Goal: Information Seeking & Learning: Learn about a topic

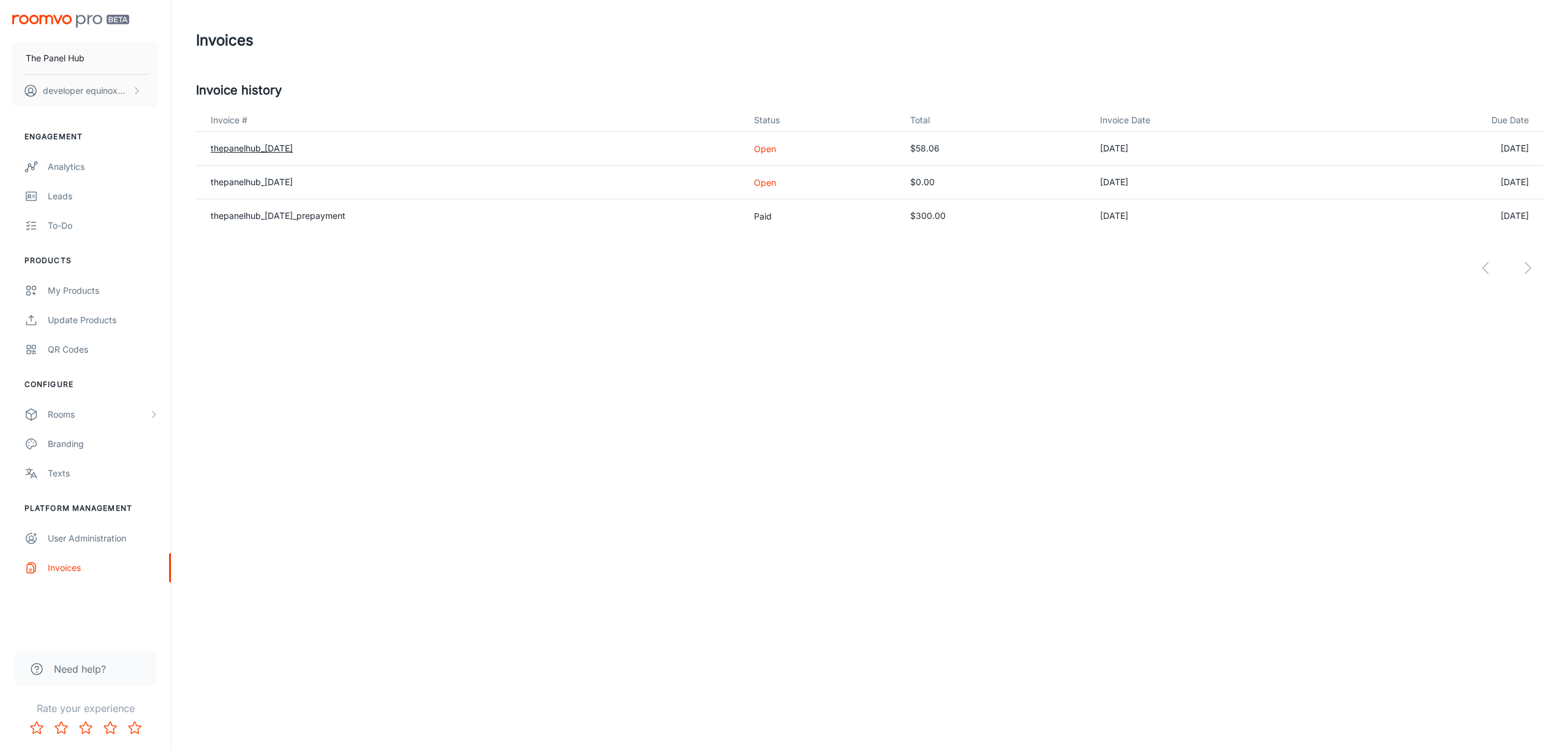
click at [292, 146] on link "thepanelhub_[DATE]" at bounding box center [251, 148] width 82 height 11
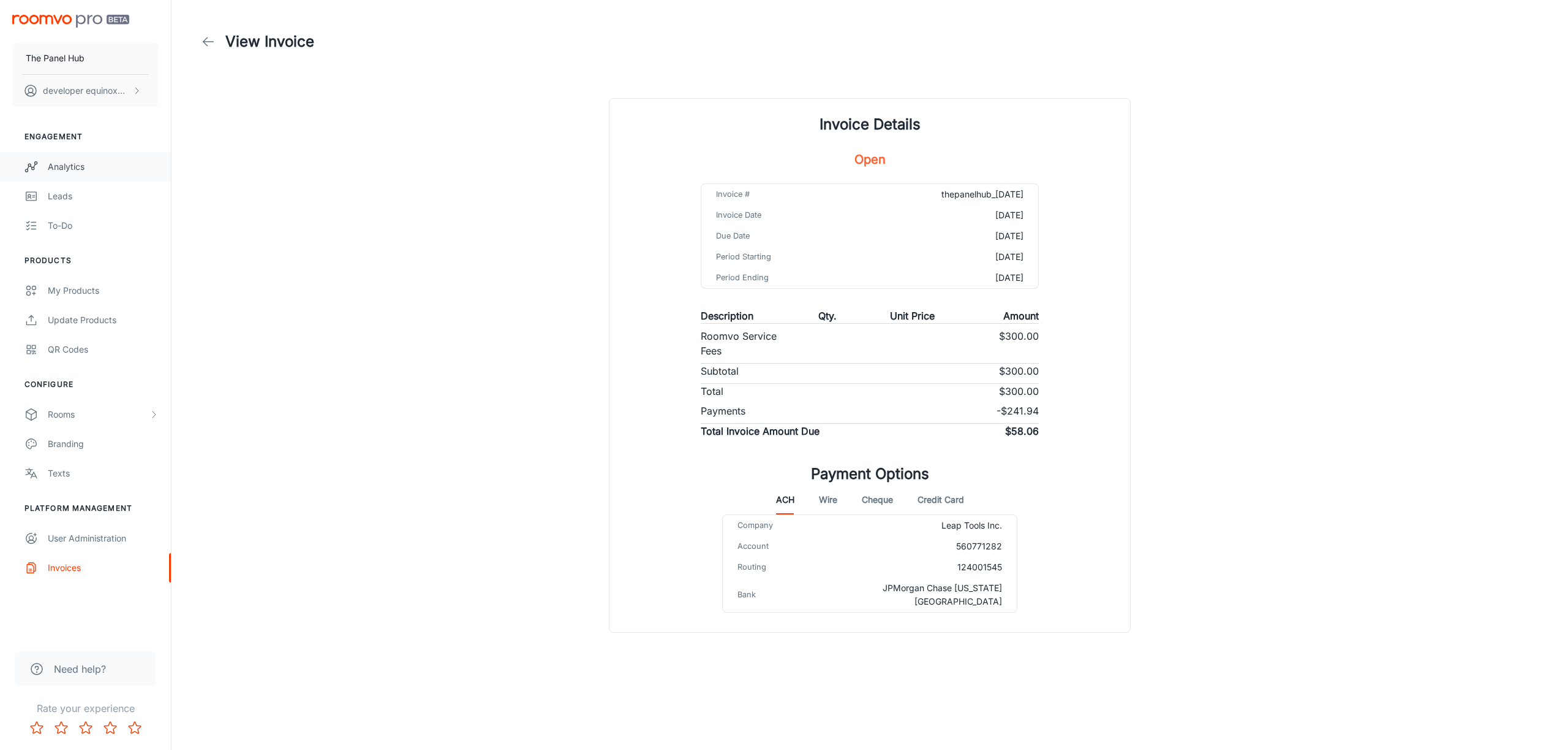
click at [79, 154] on link "Analytics" at bounding box center [85, 166] width 171 height 29
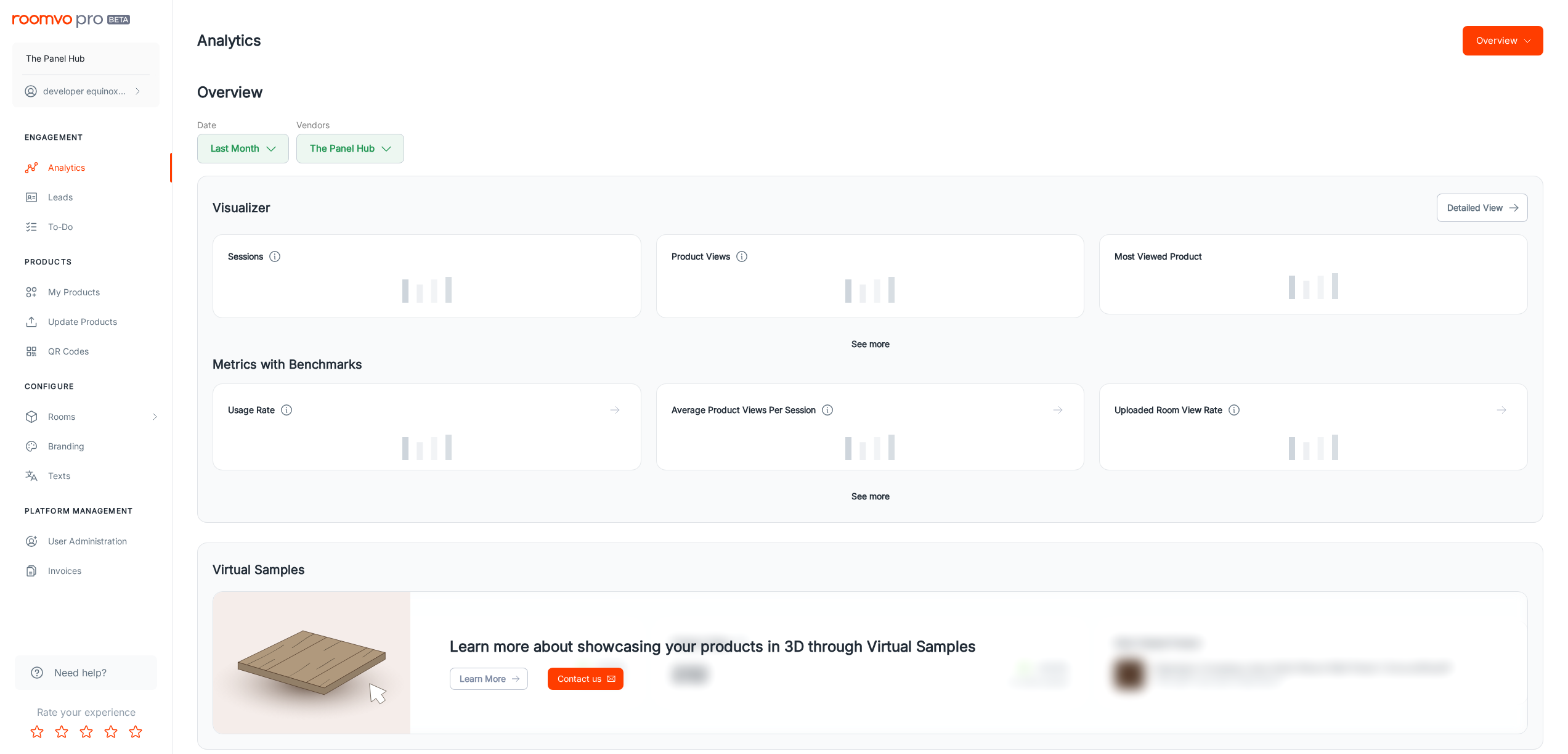
click at [661, 235] on div "Product Views" at bounding box center [870, 276] width 429 height 84
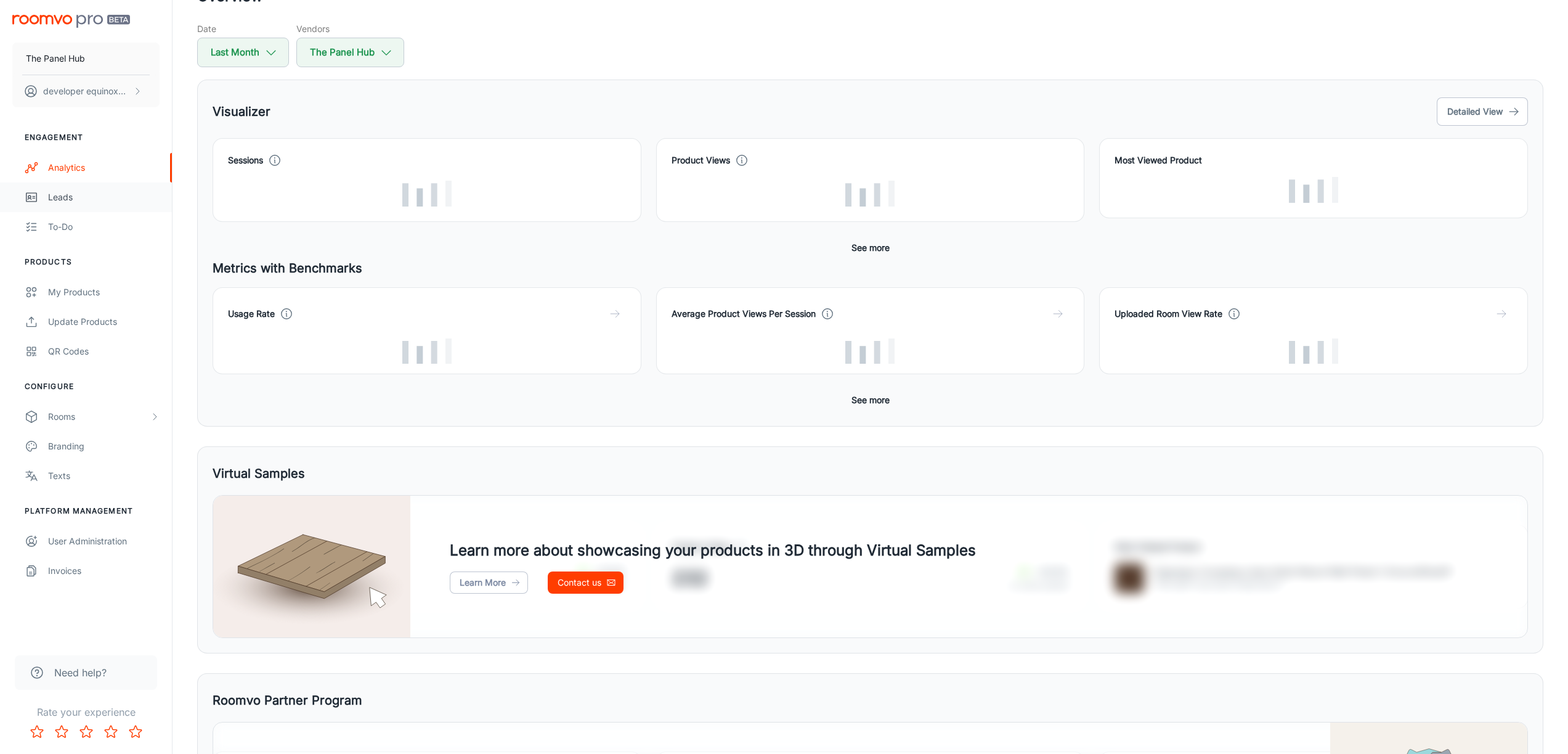
scroll to position [104, 0]
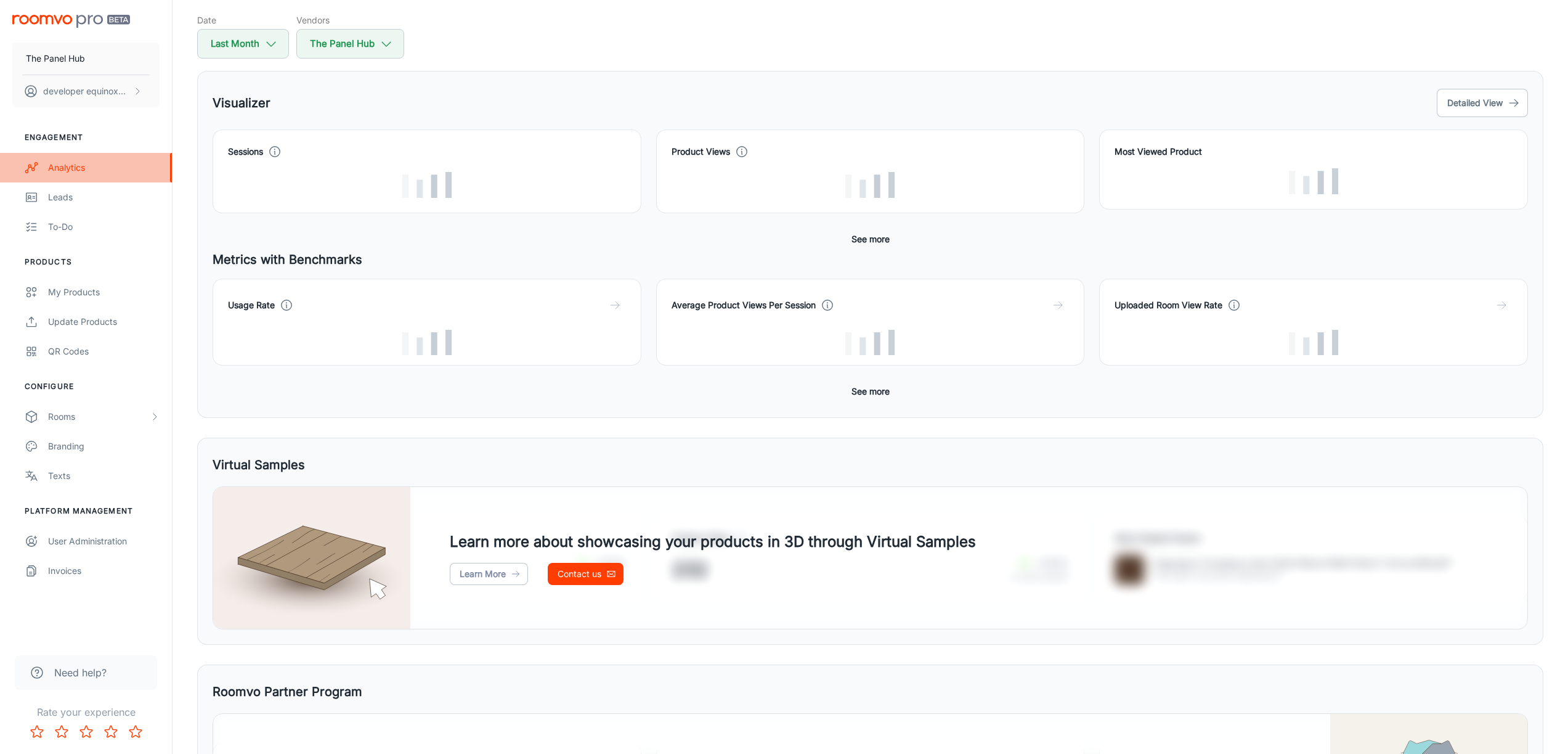
click at [91, 166] on div "Analytics" at bounding box center [104, 167] width 112 height 14
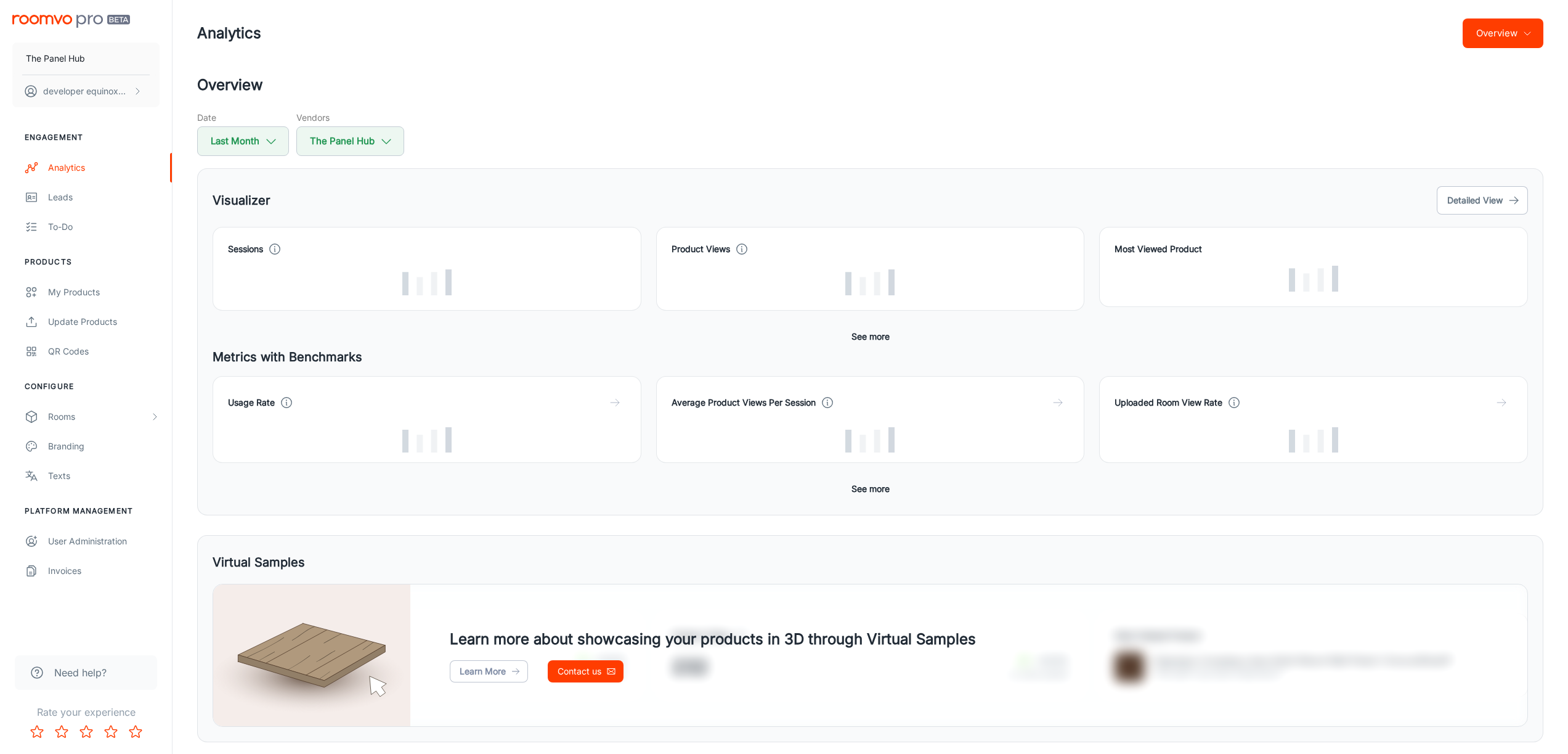
scroll to position [0, 0]
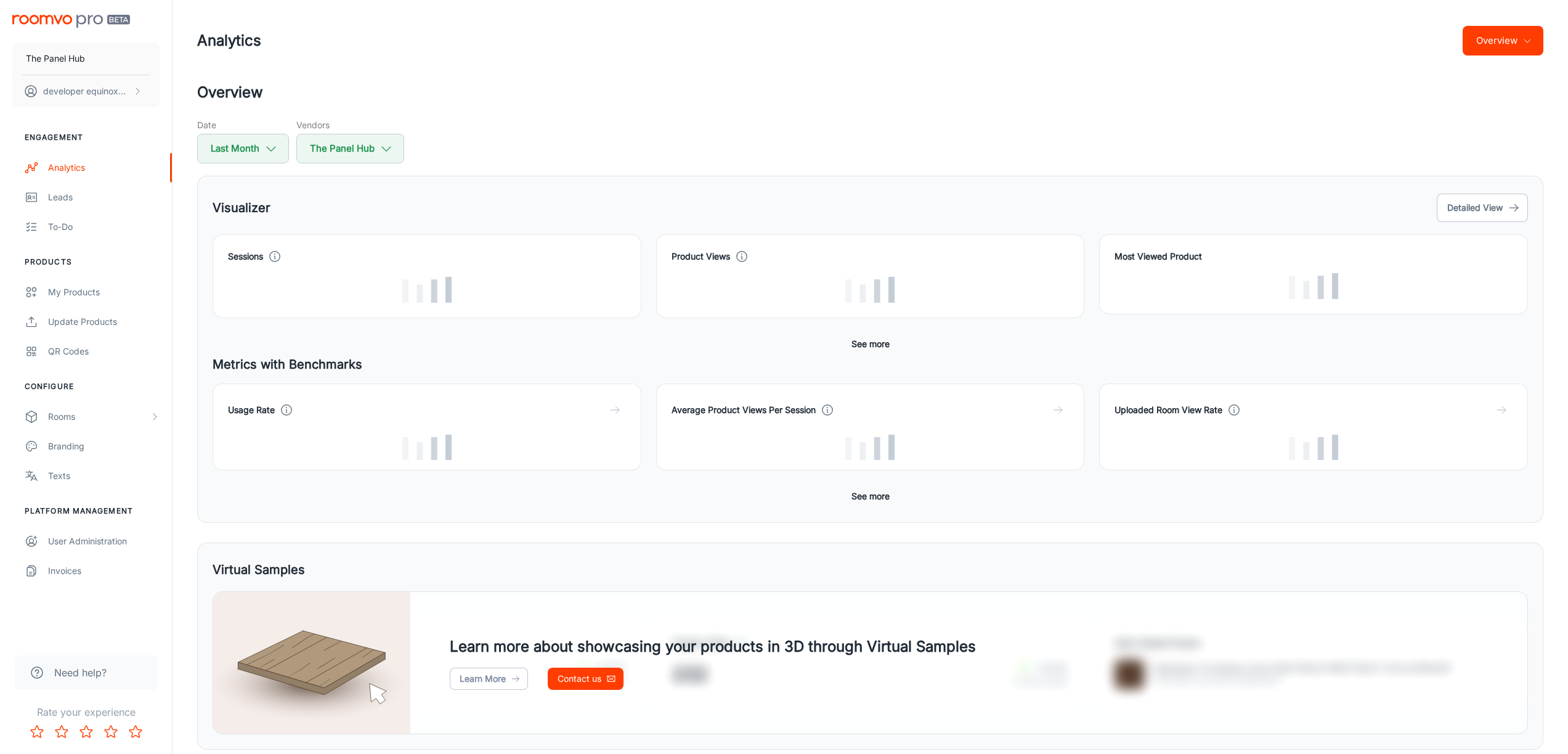
click at [836, 220] on div "Product Views" at bounding box center [863, 268] width 444 height 99
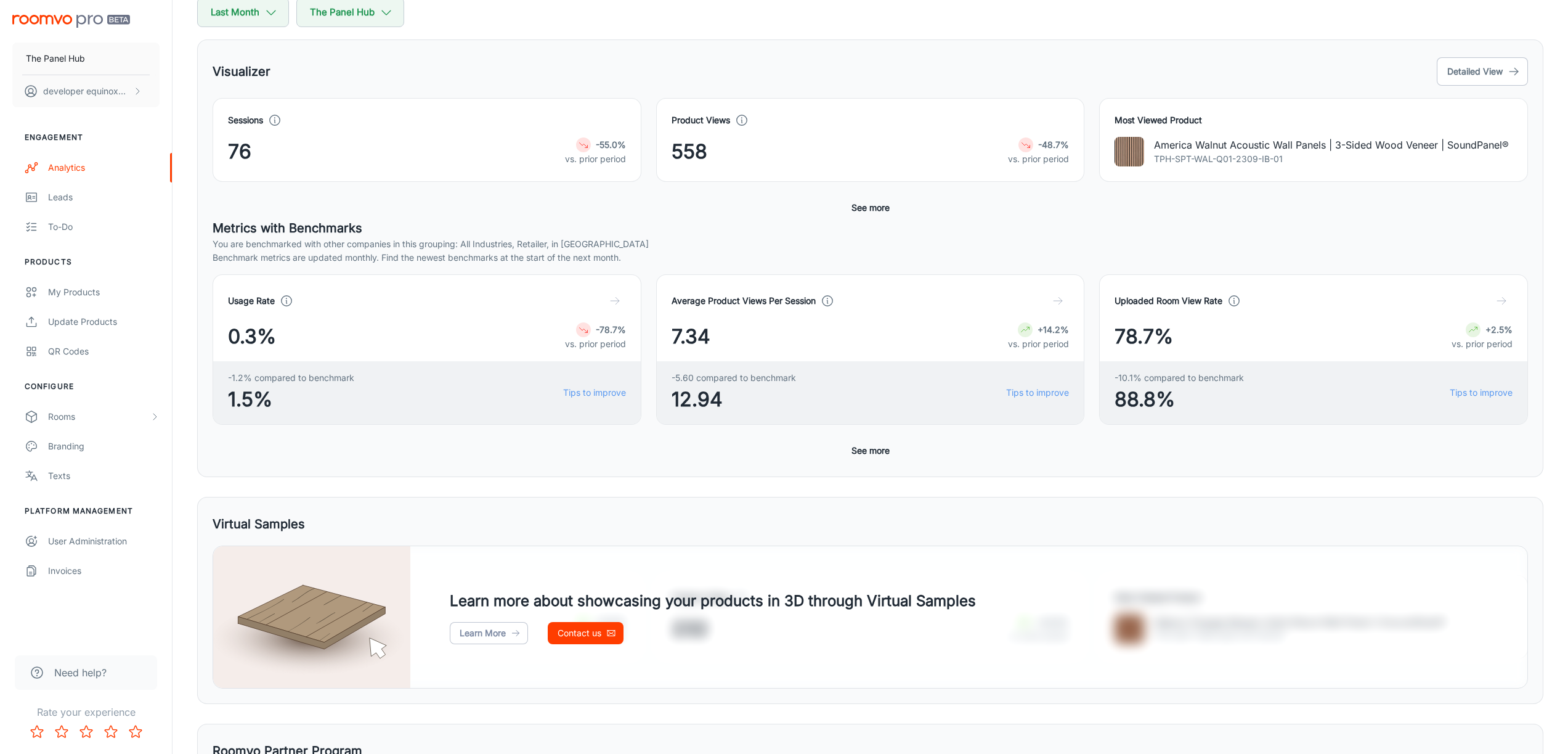
scroll to position [155, 0]
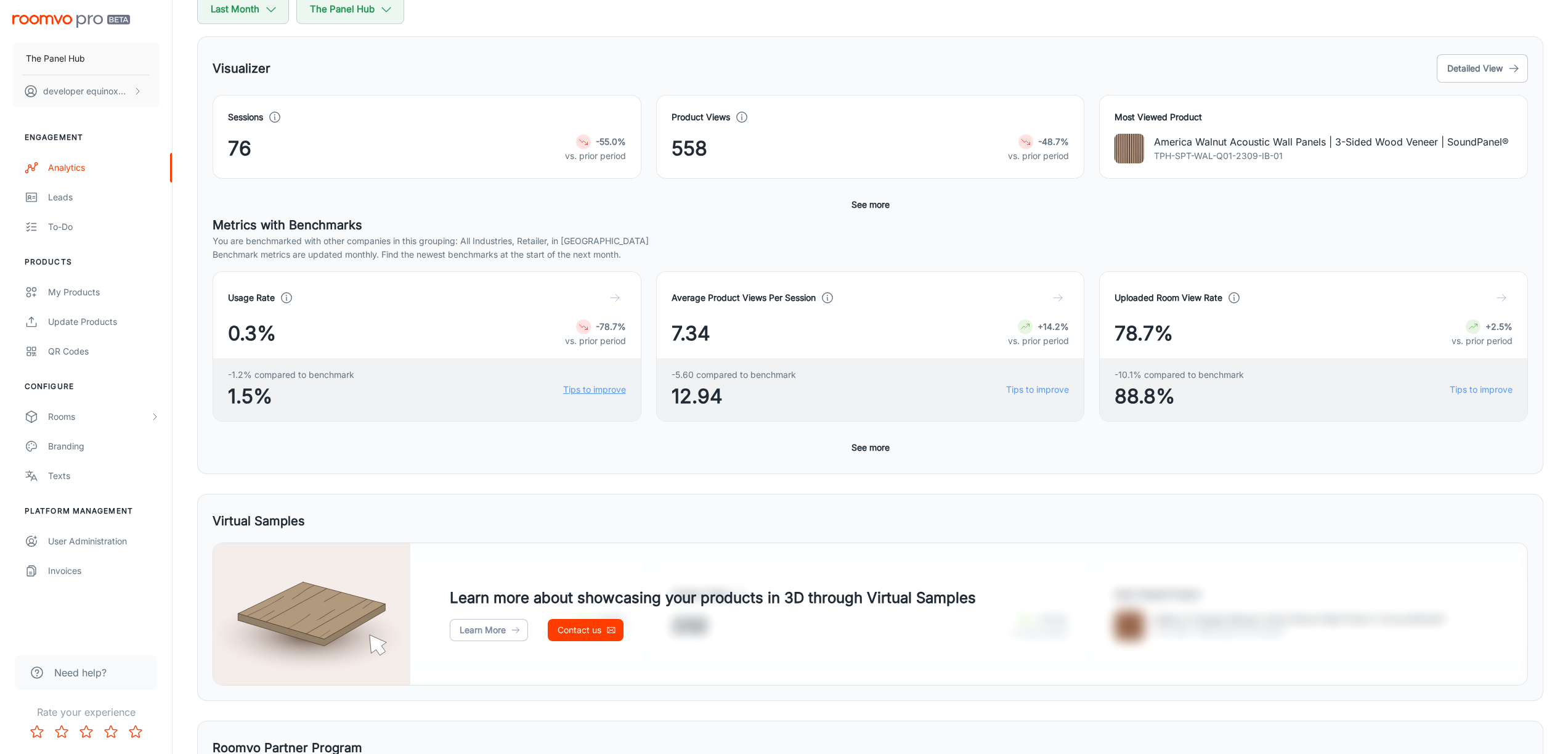
click at [589, 390] on link "Tips to improve" at bounding box center [594, 389] width 63 height 14
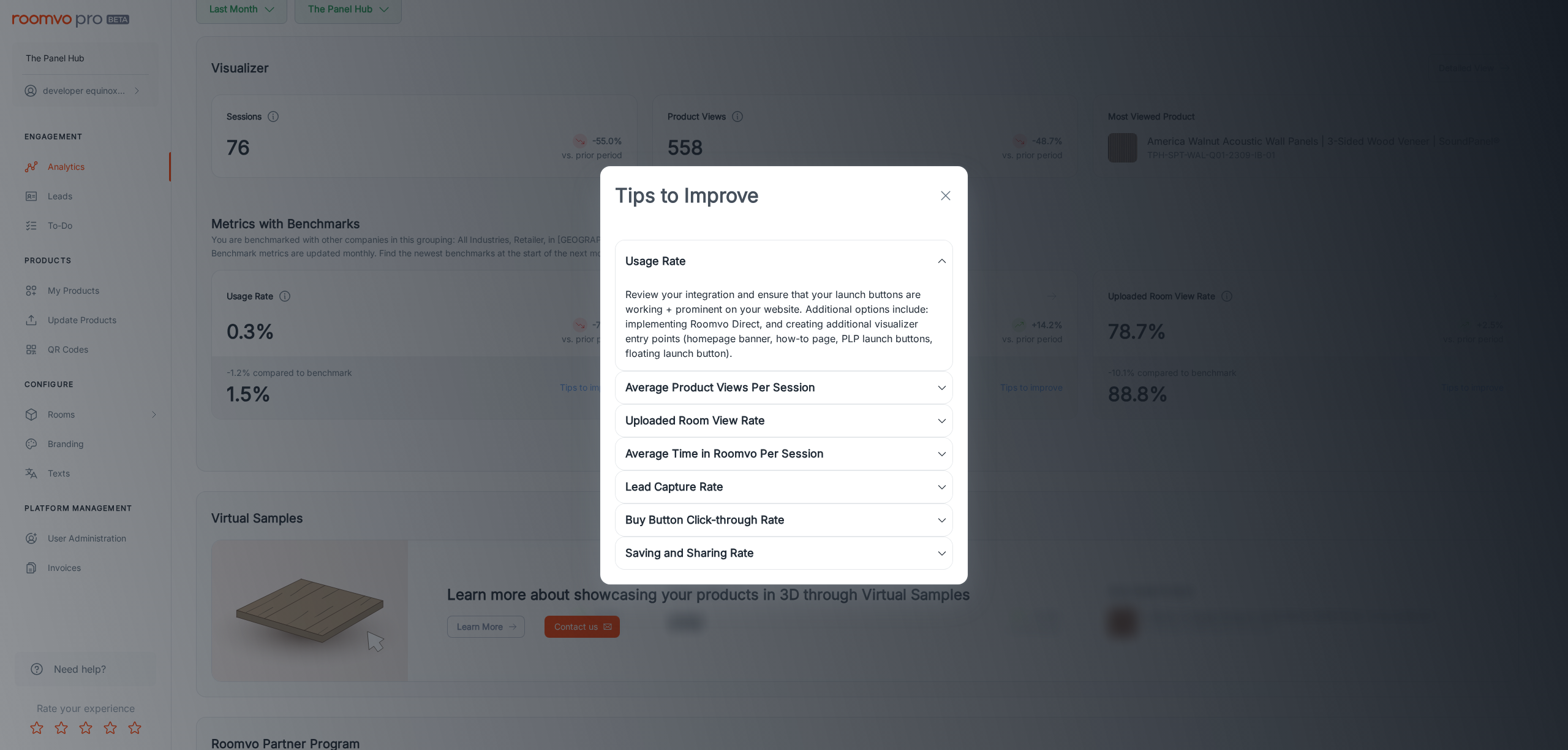
click at [790, 394] on div "Average Product Views Per Session" at bounding box center [781, 387] width 311 height 17
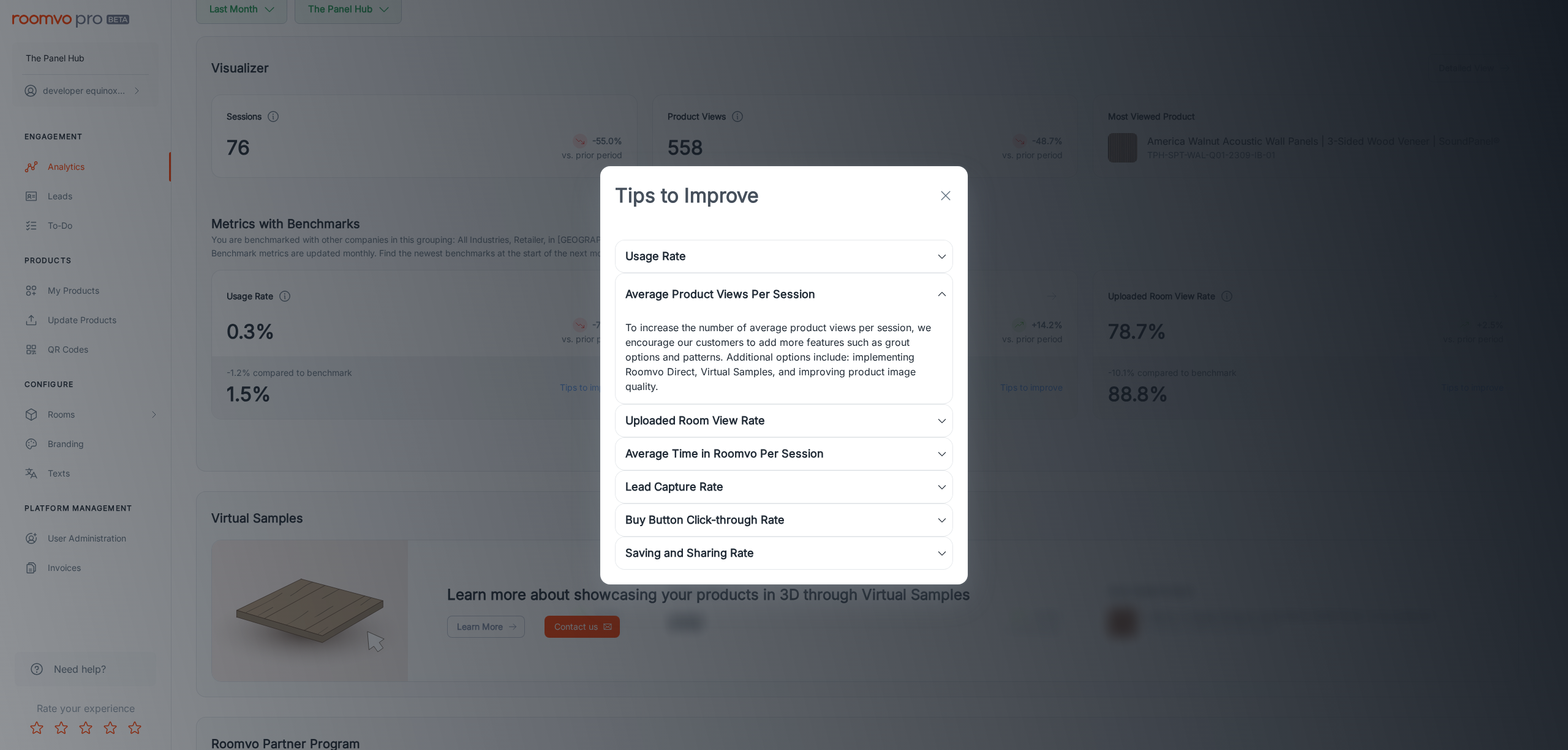
click at [823, 300] on div "Average Product Views Per Session" at bounding box center [781, 294] width 311 height 17
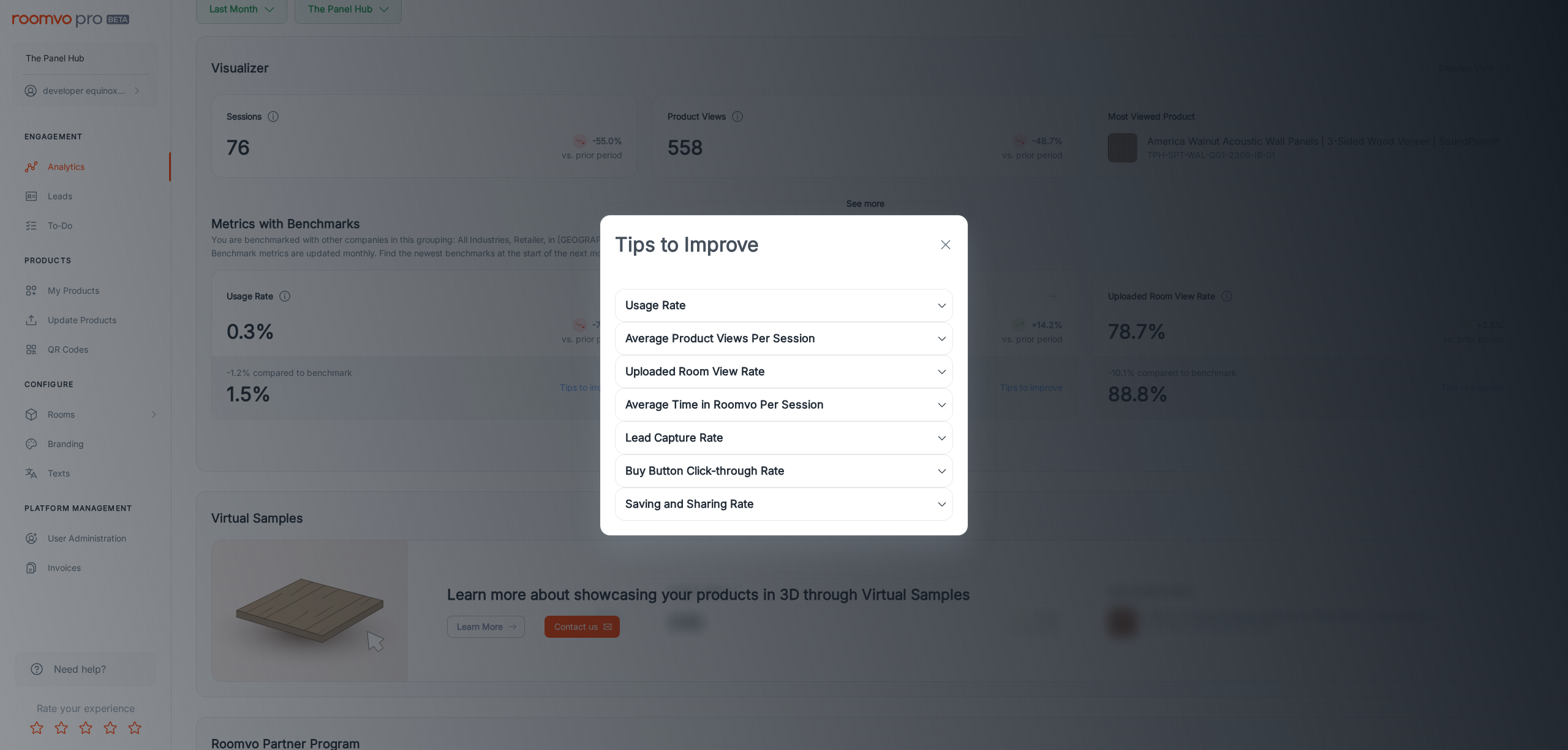
click at [824, 302] on div "Usage Rate" at bounding box center [781, 305] width 311 height 17
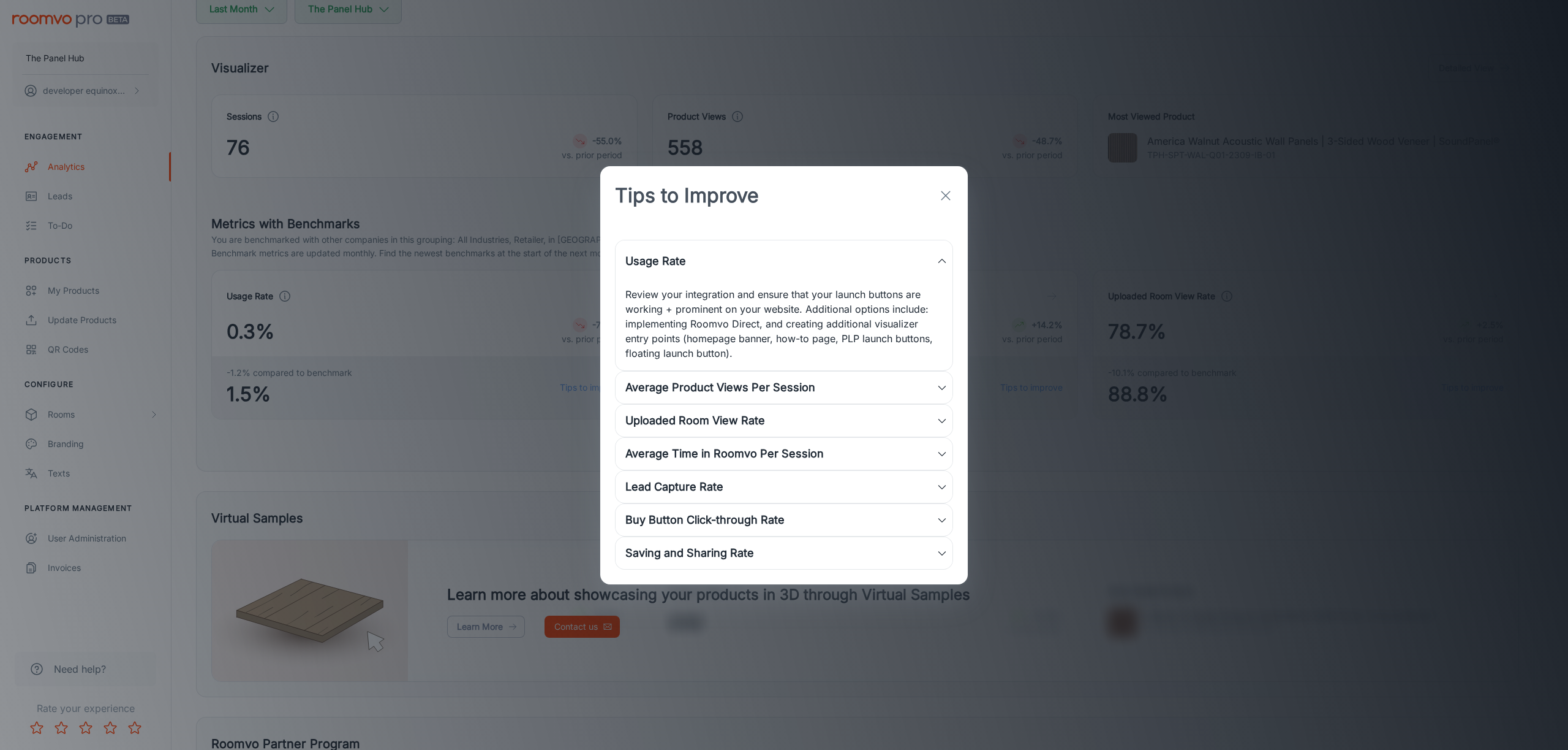
click at [788, 557] on div "Saving and Sharing Rate" at bounding box center [781, 553] width 311 height 17
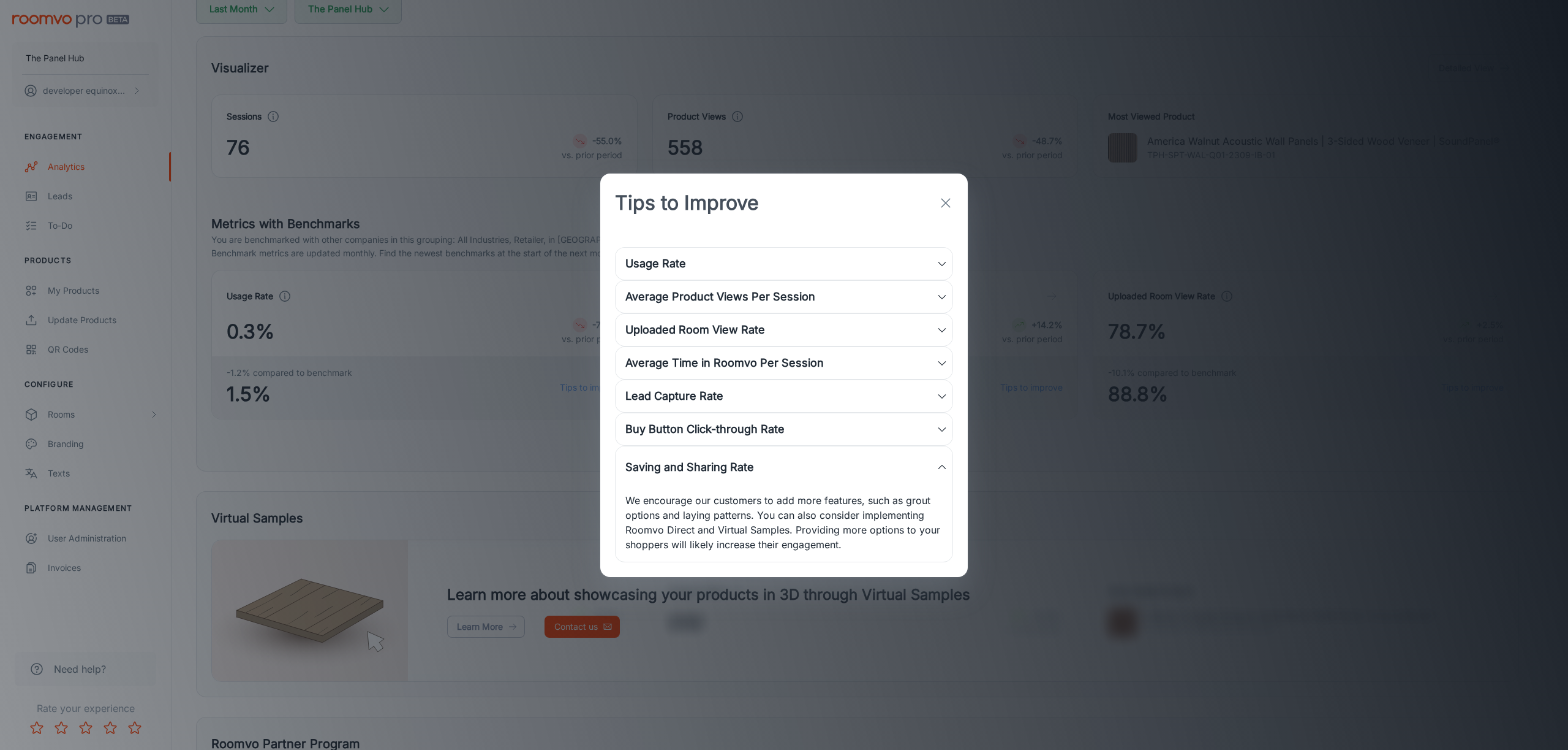
click at [768, 480] on div "Saving and Sharing Rate" at bounding box center [784, 467] width 337 height 41
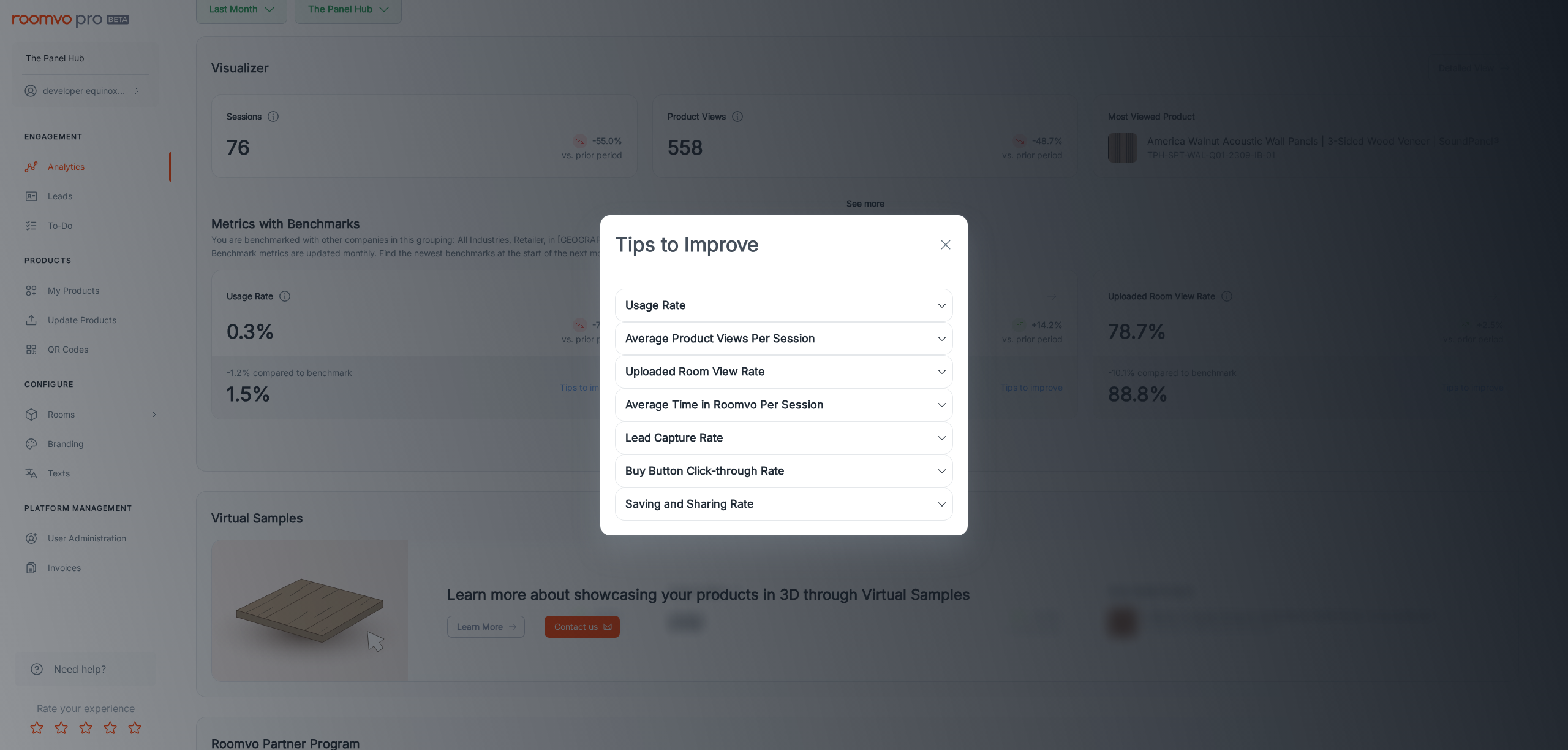
click at [939, 240] on icon "button" at bounding box center [946, 244] width 15 height 15
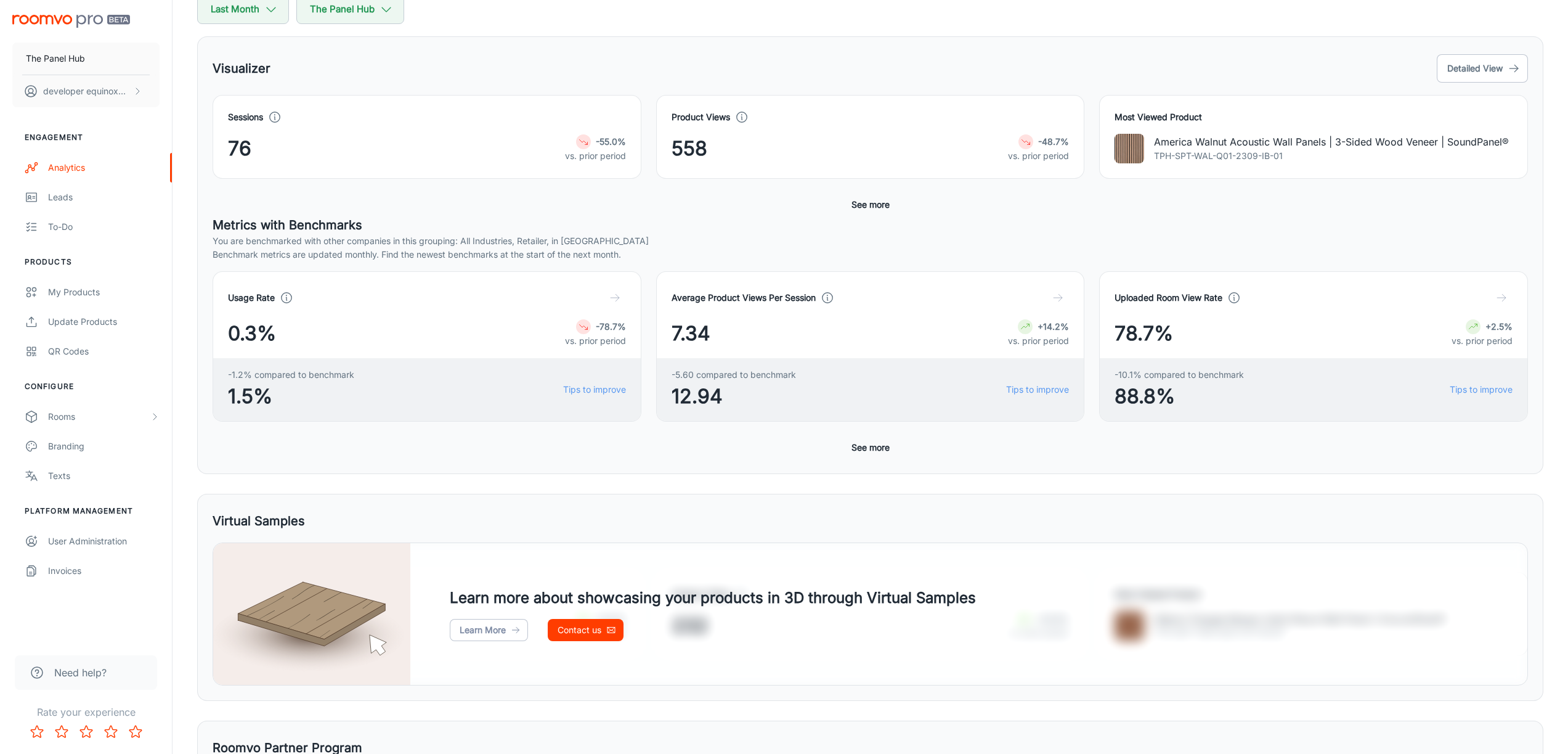
click at [832, 213] on div "Sessions 76 -55.0% vs. prior period Product Views 558 -48.7% vs. prior period M…" at bounding box center [870, 155] width 1315 height 121
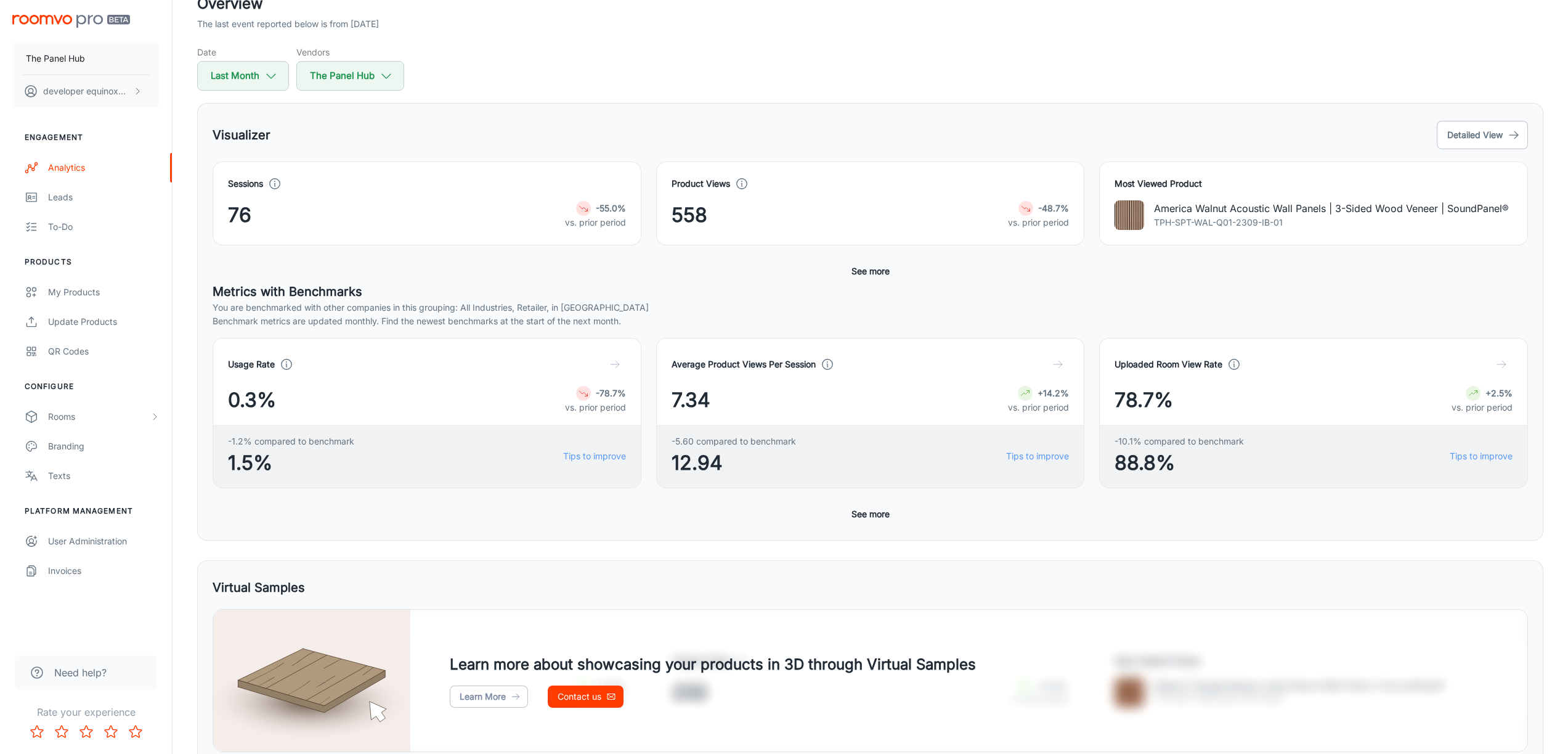
scroll to position [0, 0]
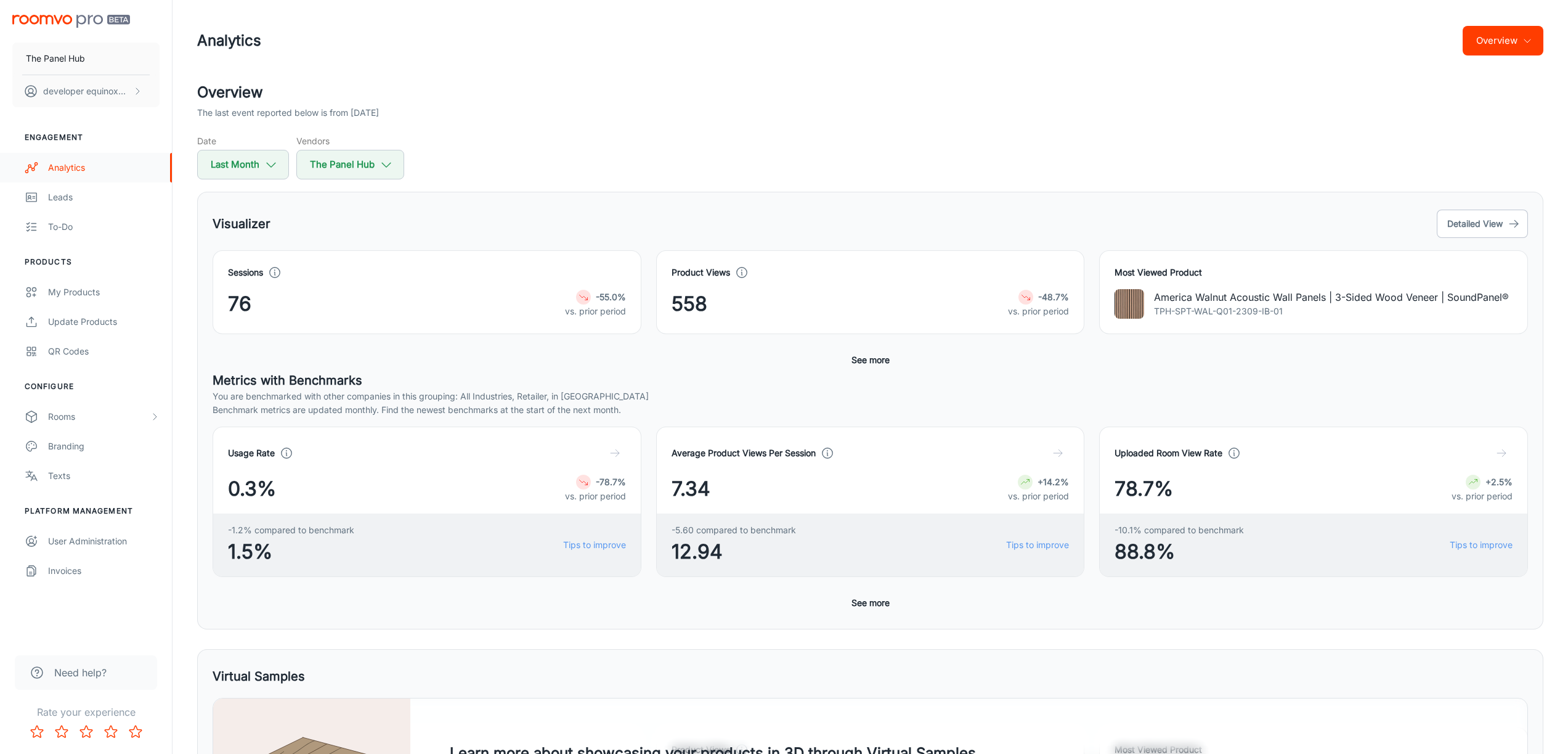
click at [94, 170] on div "Analytics" at bounding box center [104, 167] width 112 height 14
